Goal: Information Seeking & Learning: Learn about a topic

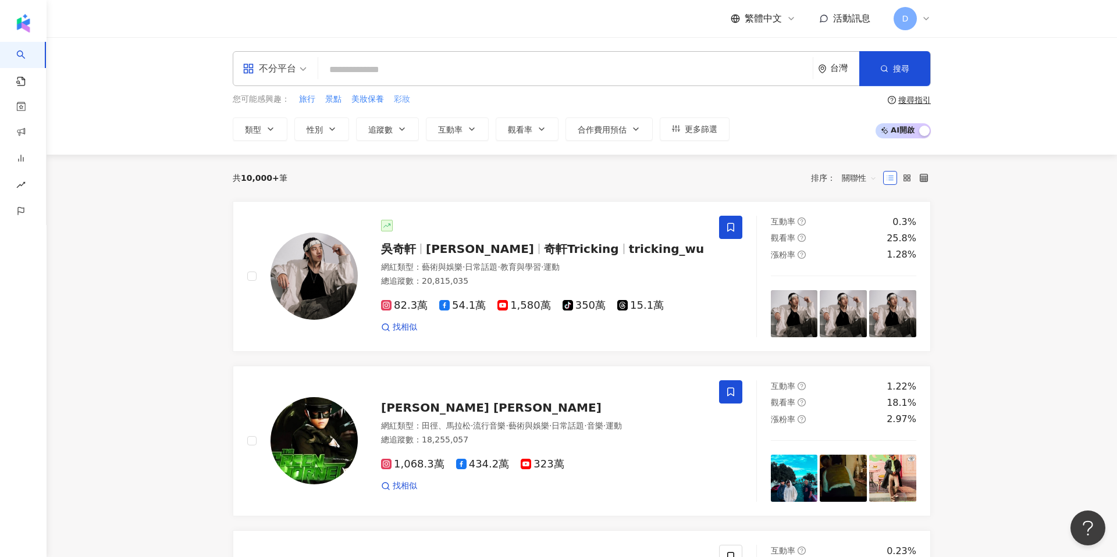
click at [404, 95] on span "彩妝" at bounding box center [402, 100] width 16 height 12
type input "**"
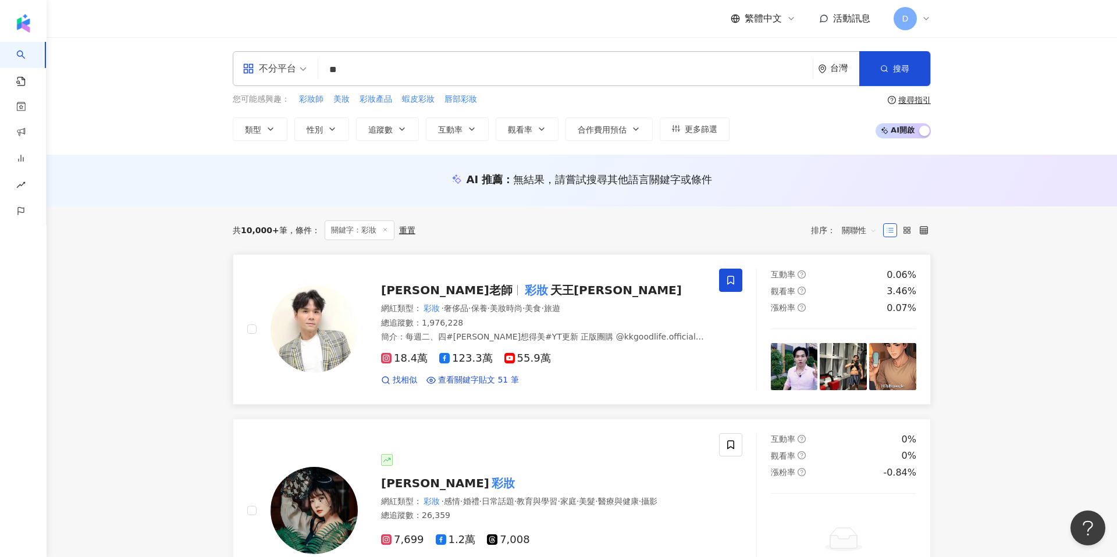
click at [500, 298] on div "Kevin老師 彩妝 天王Kevin" at bounding box center [543, 290] width 324 height 16
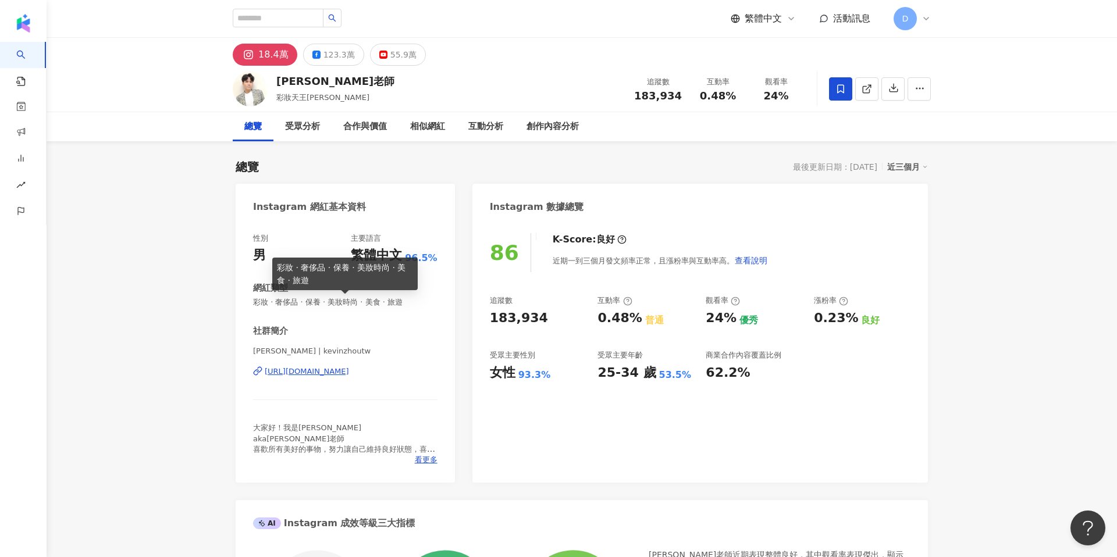
click at [273, 304] on span "彩妝 · 奢侈品 · 保養 · 美妝時尚 · 美食 · 旅遊" at bounding box center [345, 302] width 184 height 10
drag, startPoint x: 253, startPoint y: 303, endPoint x: 415, endPoint y: 306, distance: 161.8
click at [415, 306] on span "彩妝 · 奢侈品 · 保養 · 美妝時尚 · 美食 · 旅遊" at bounding box center [345, 302] width 184 height 10
click at [391, 301] on span "彩妝 · 奢侈品 · 保養 · 美妝時尚 · 美食 · 旅遊" at bounding box center [345, 302] width 184 height 10
click at [405, 303] on span "彩妝 · 奢侈品 · 保養 · 美妝時尚 · 美食 · 旅遊" at bounding box center [345, 302] width 184 height 10
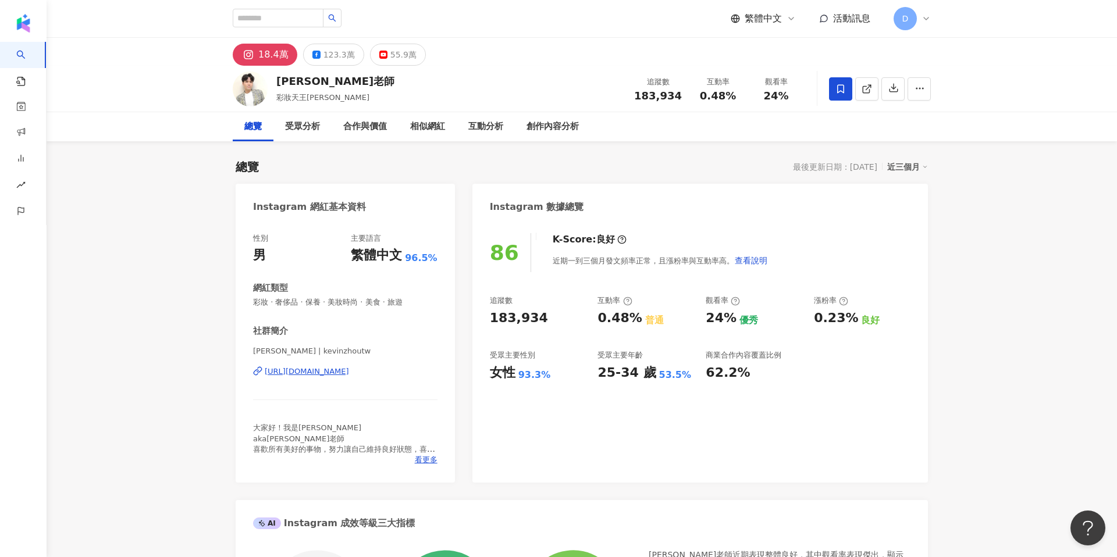
click at [892, 164] on div "近三個月" at bounding box center [907, 166] width 41 height 15
click at [912, 211] on link "近六個月" at bounding box center [913, 214] width 33 height 13
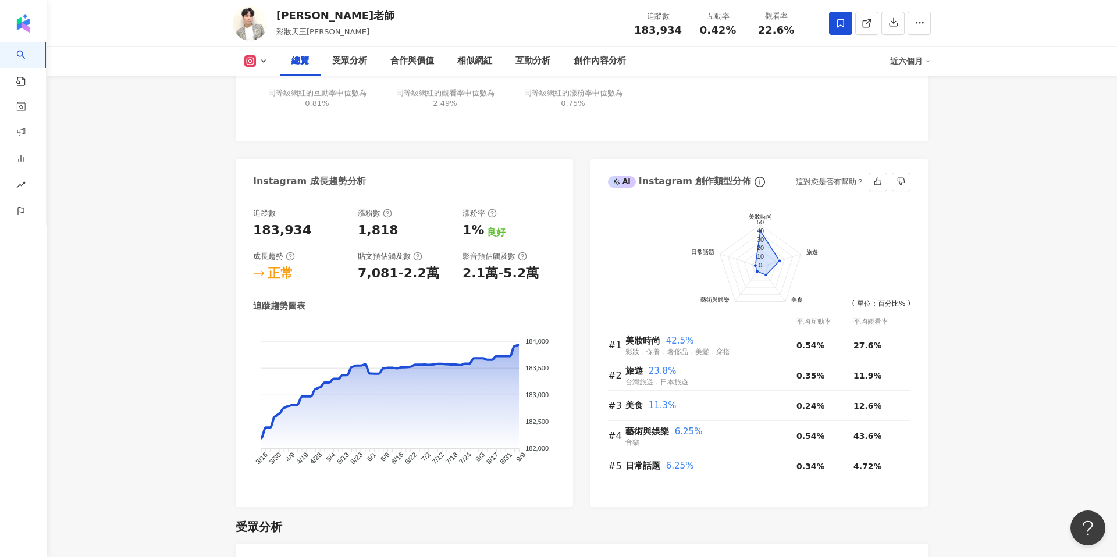
scroll to position [563, 0]
drag, startPoint x: 627, startPoint y: 342, endPoint x: 658, endPoint y: 342, distance: 30.3
click at [658, 342] on span "美妝時尚" at bounding box center [643, 340] width 35 height 10
click at [631, 370] on span "旅遊" at bounding box center [634, 370] width 17 height 10
drag, startPoint x: 628, startPoint y: 382, endPoint x: 690, endPoint y: 383, distance: 61.7
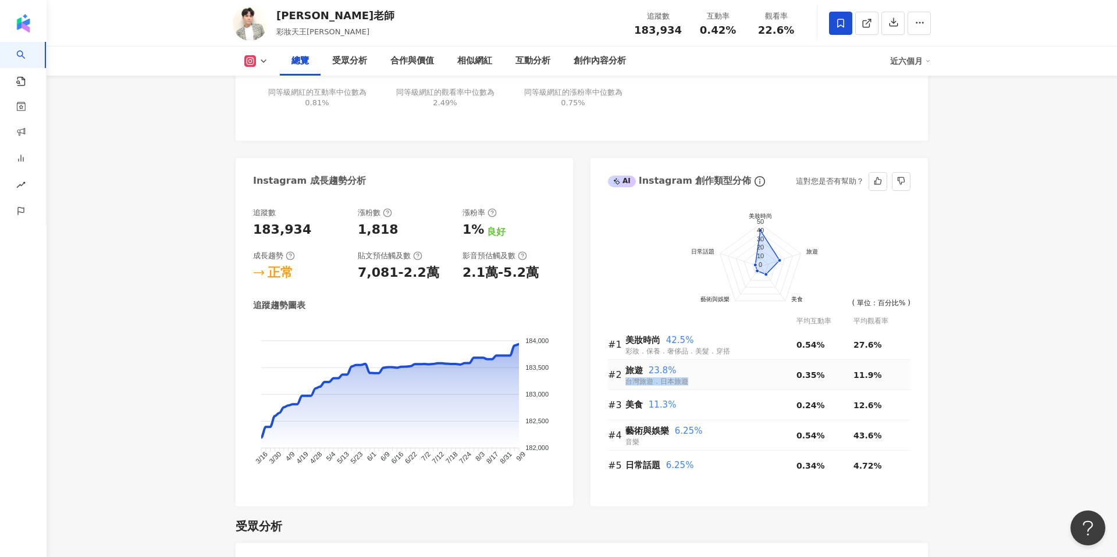
click at [690, 383] on div "旅遊 23.8% 台灣旅遊．日本旅遊" at bounding box center [711, 375] width 171 height 24
click at [651, 520] on div "受眾分析" at bounding box center [582, 526] width 692 height 16
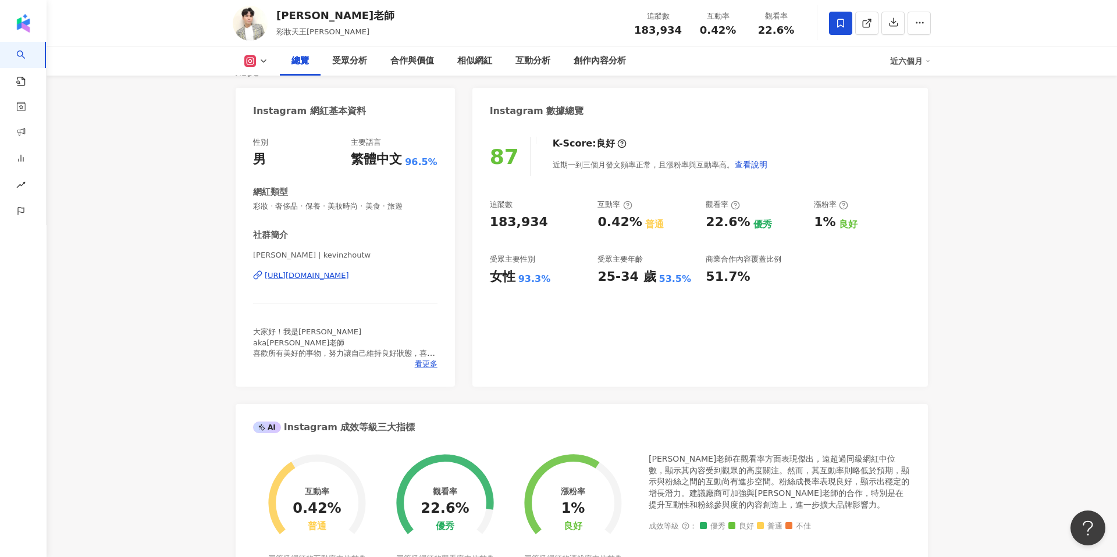
scroll to position [0, 0]
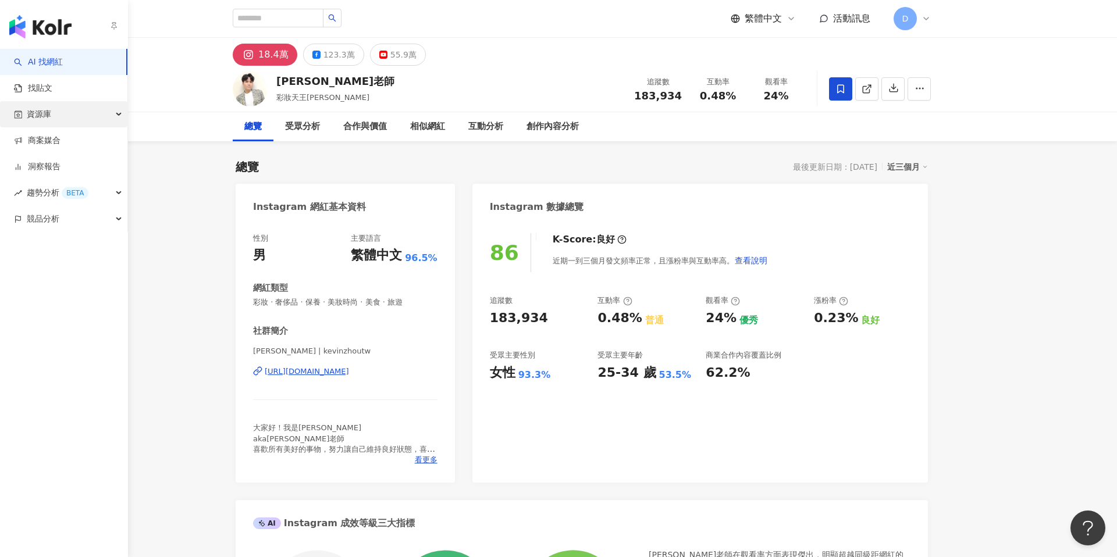
click at [42, 112] on span "資源庫" at bounding box center [39, 114] width 24 height 26
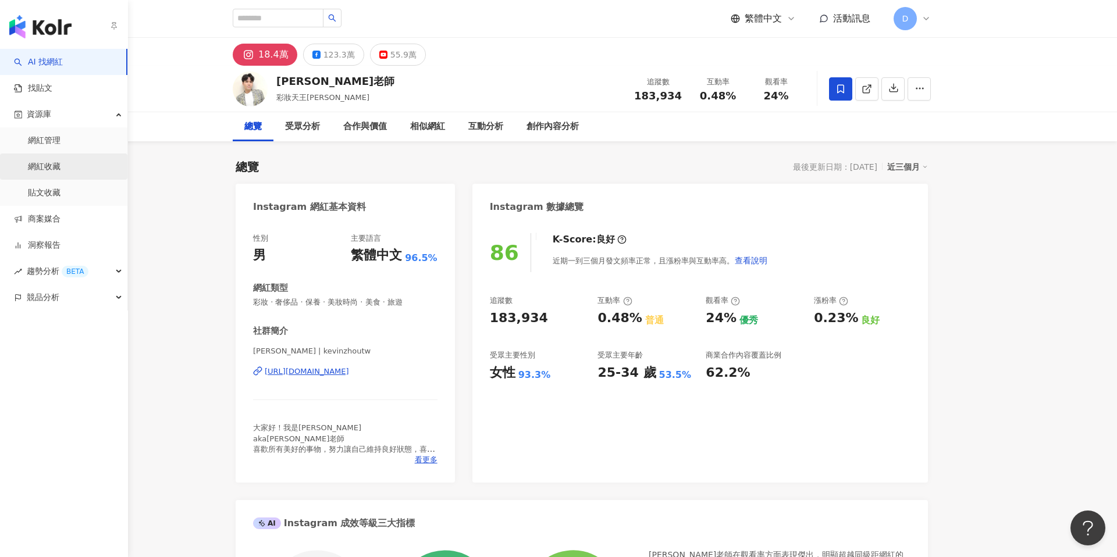
click at [61, 168] on link "網紅收藏" at bounding box center [44, 167] width 33 height 12
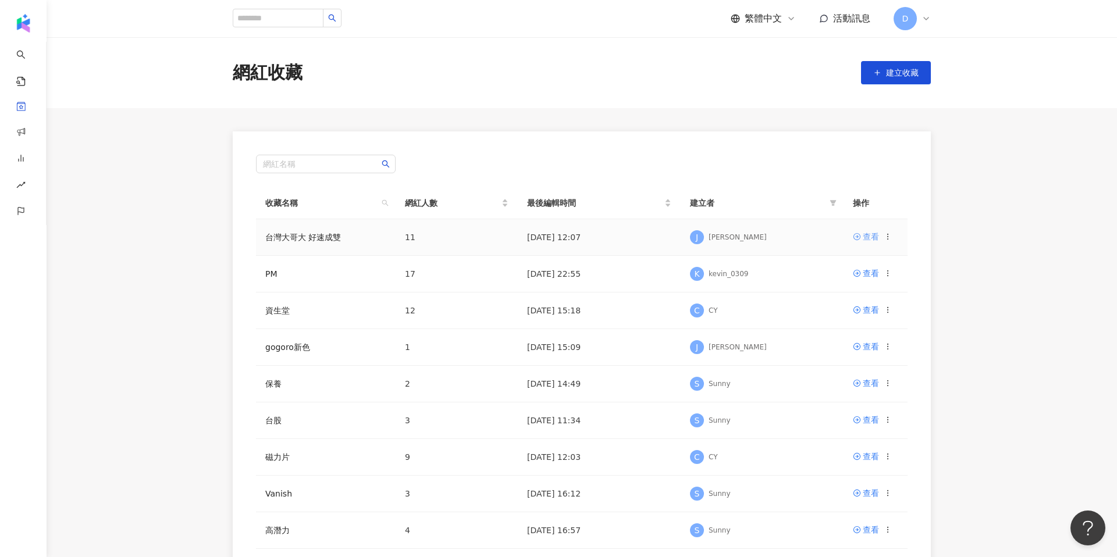
click at [871, 235] on div "查看" at bounding box center [871, 236] width 16 height 13
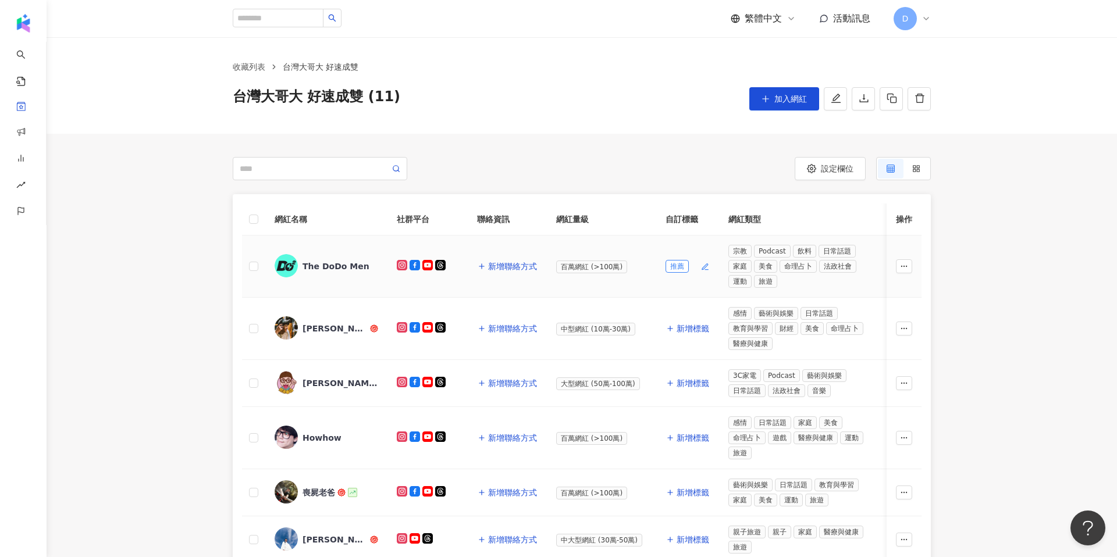
click at [673, 268] on span "推薦" at bounding box center [677, 266] width 23 height 13
click at [247, 157] on span at bounding box center [320, 168] width 175 height 23
click at [153, 218] on div "網紅名稱 社群平台 聯絡資訊 網紅量級 自訂標籤 網紅類型 已加入的收藏夾 已加入的商案媒合 已加入的洞察報告 最新足跡 成長趨勢 職業 生日 最新合作紀錄 …" at bounding box center [582, 537] width 1071 height 686
click at [410, 265] on icon at bounding box center [415, 265] width 10 height 10
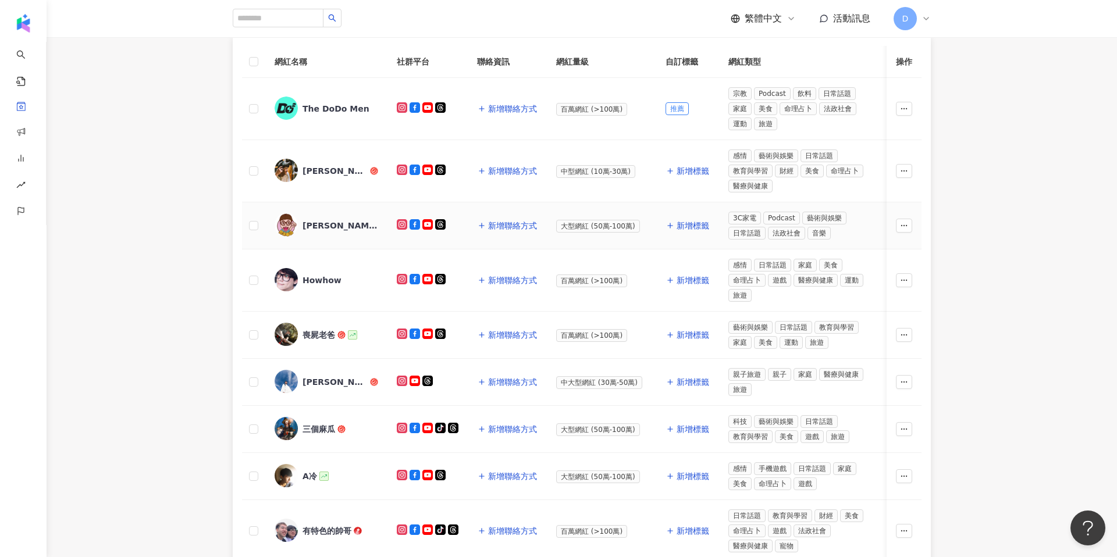
scroll to position [204, 0]
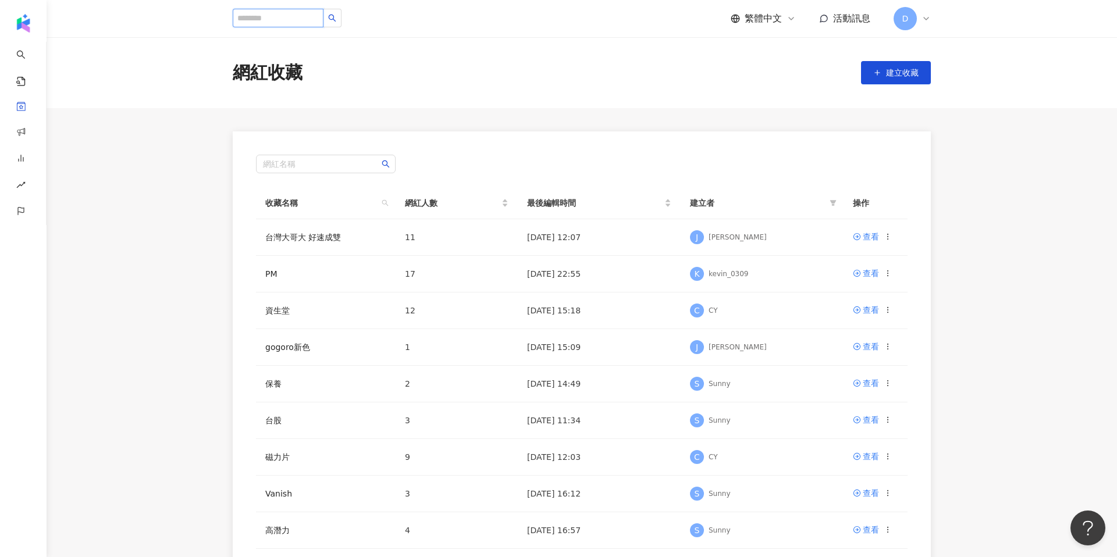
click at [276, 17] on input "search" at bounding box center [278, 18] width 91 height 19
type input "**"
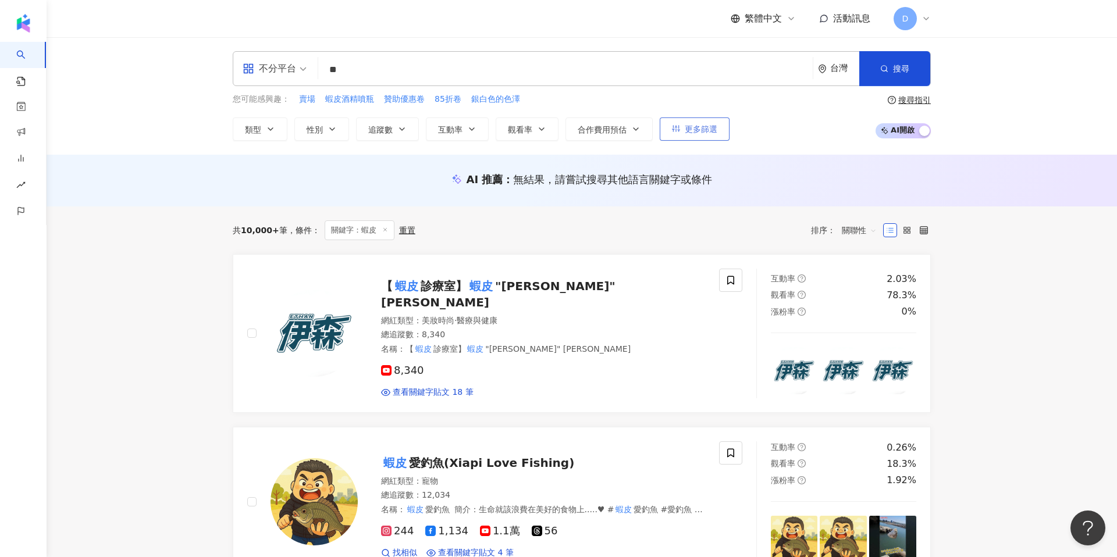
click at [698, 122] on button "更多篩選" at bounding box center [695, 129] width 70 height 23
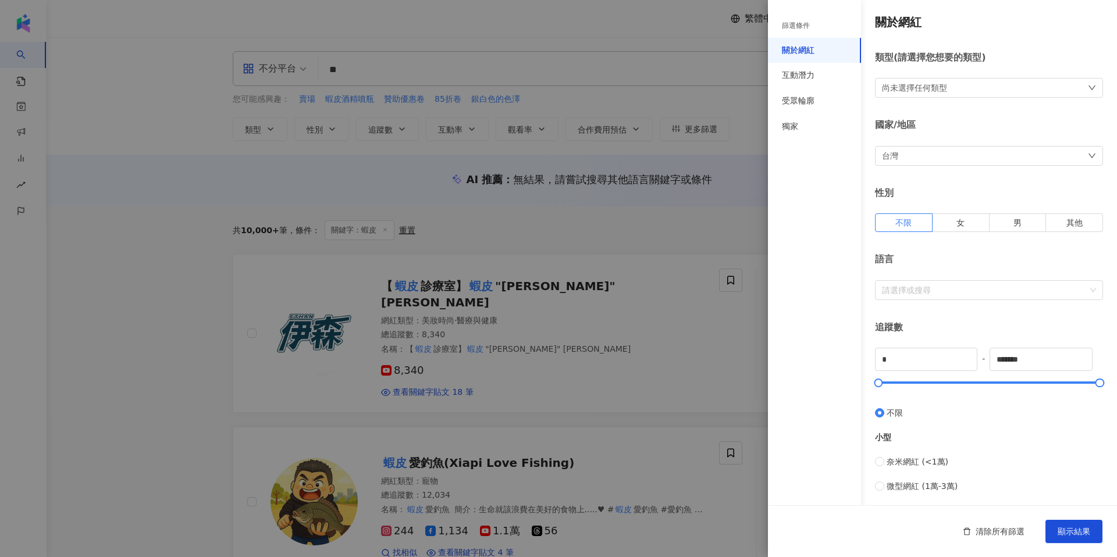
click at [647, 121] on div at bounding box center [558, 278] width 1117 height 557
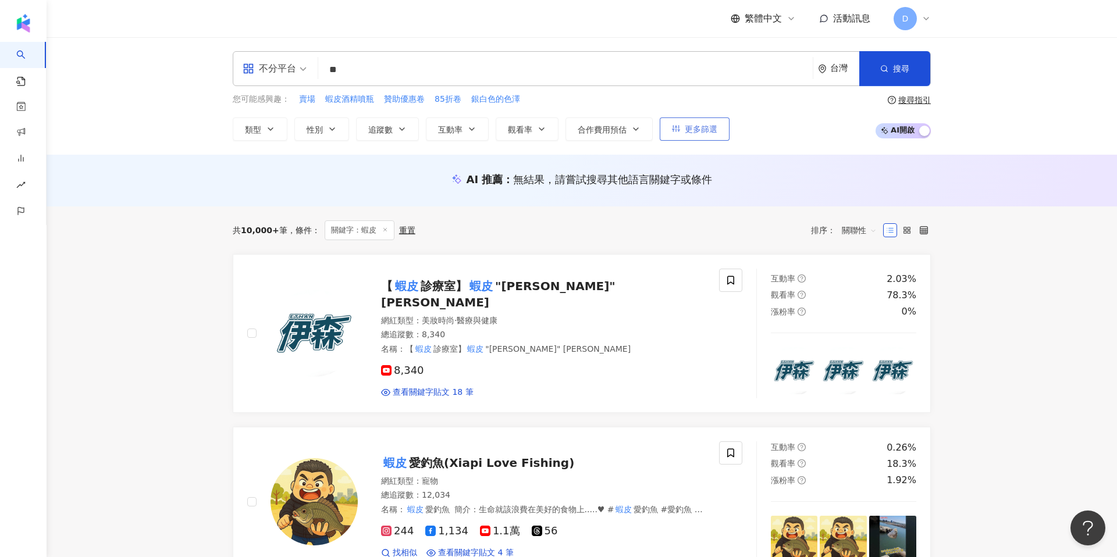
click at [690, 130] on span "更多篩選" at bounding box center [701, 129] width 33 height 9
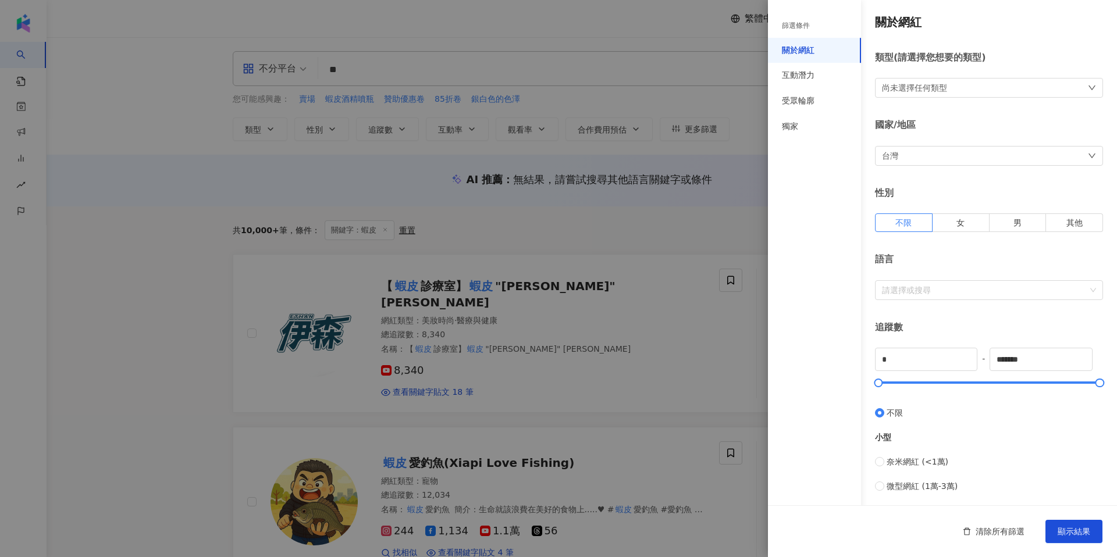
click at [625, 67] on div at bounding box center [558, 278] width 1117 height 557
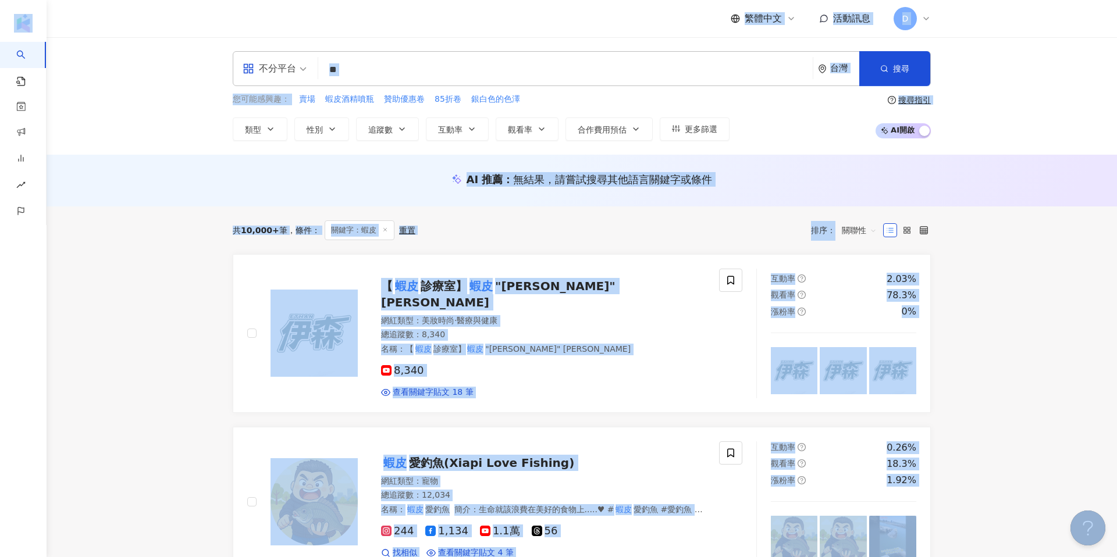
click at [625, 68] on input "**" at bounding box center [565, 70] width 485 height 22
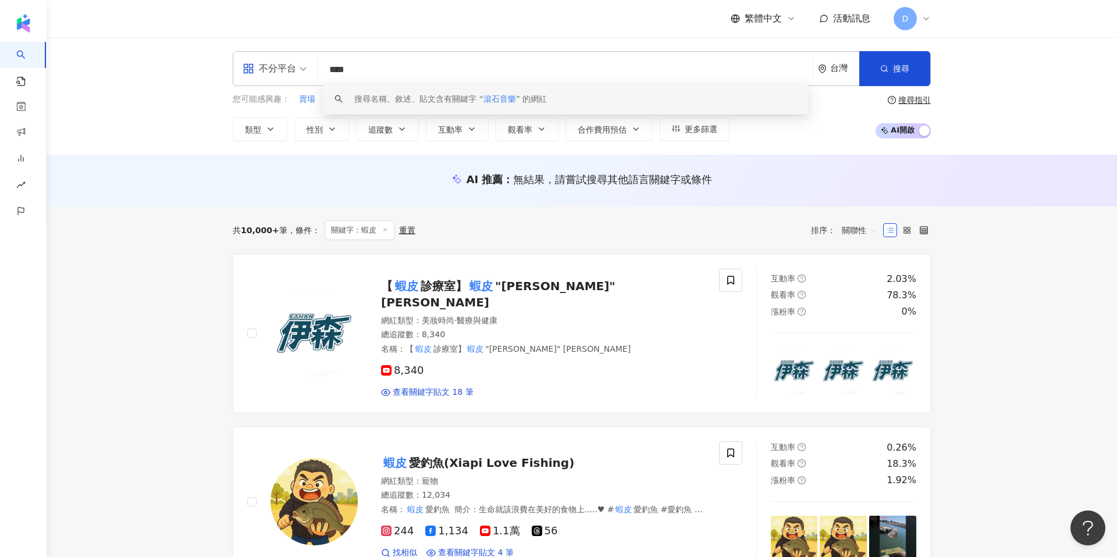
click at [342, 70] on input "****" at bounding box center [565, 70] width 485 height 22
type input "****"
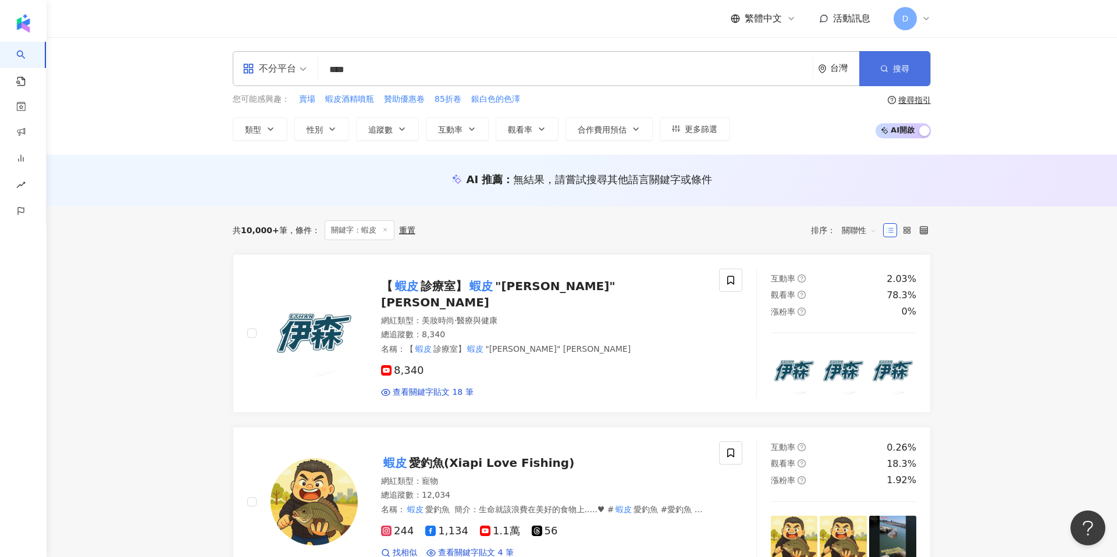
click at [871, 74] on button "搜尋" at bounding box center [895, 68] width 71 height 35
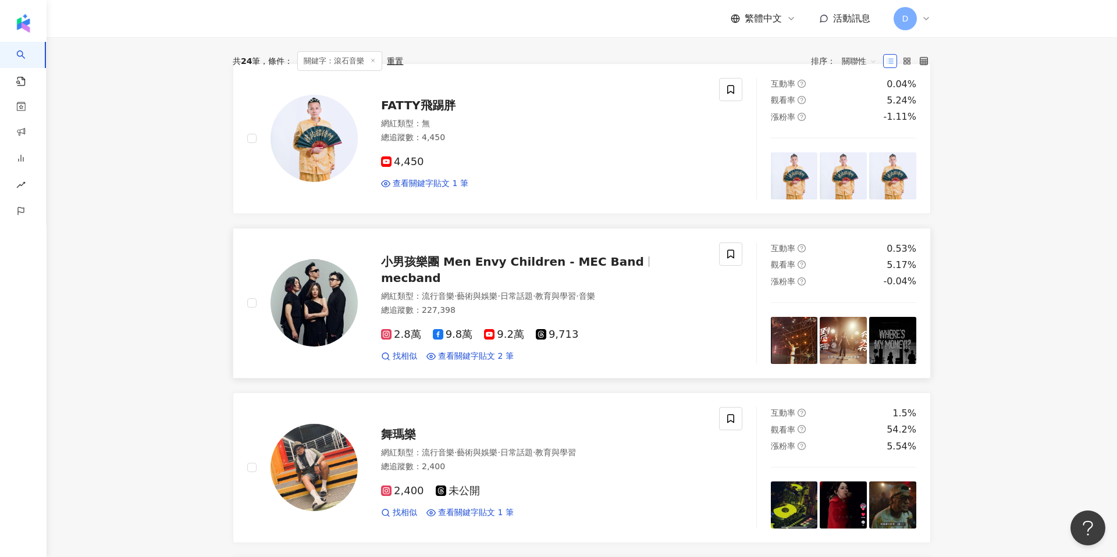
scroll to position [390, 0]
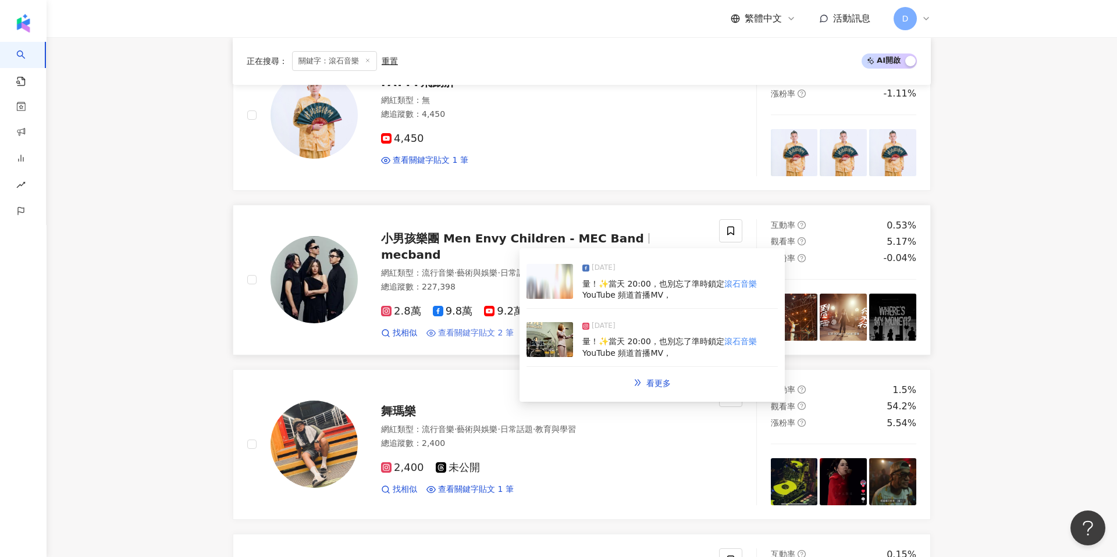
click at [482, 328] on span "查看關鍵字貼文 2 筆" at bounding box center [476, 334] width 76 height 12
